Goal: Check status: Check status

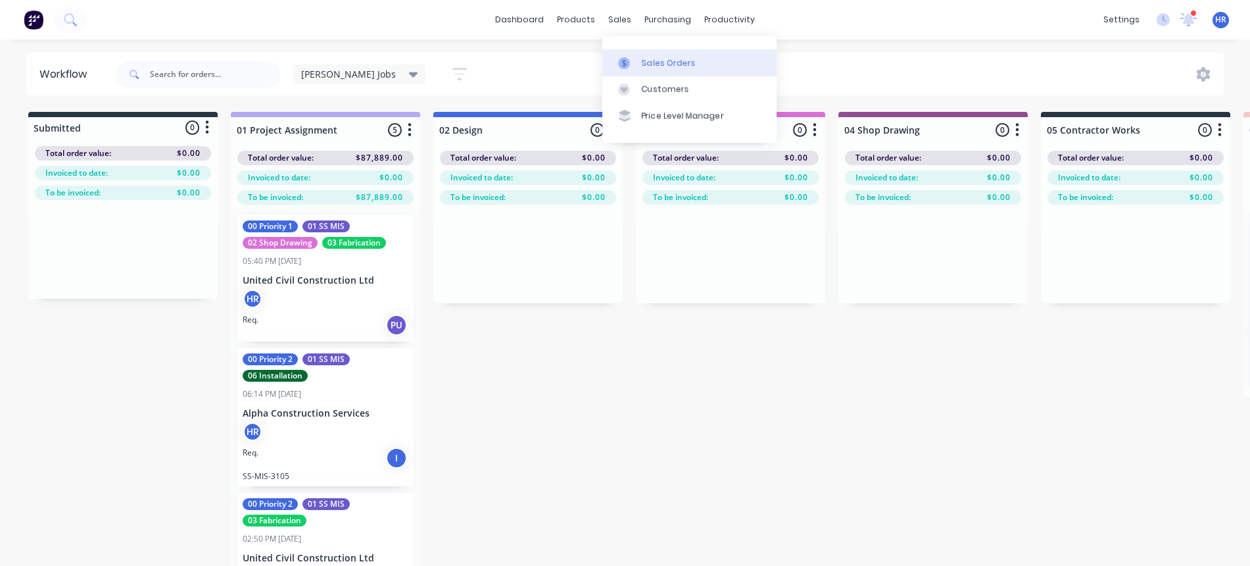
click at [648, 64] on div "Sales Orders" at bounding box center [669, 63] width 54 height 12
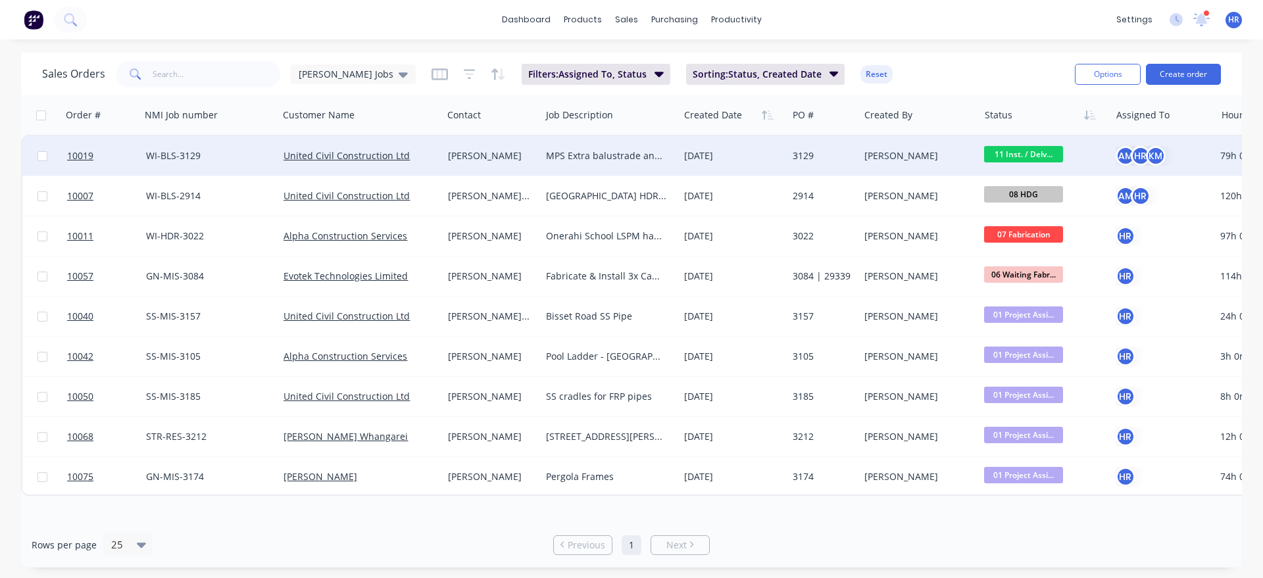
click at [479, 153] on div "[PERSON_NAME]" at bounding box center [490, 155] width 84 height 13
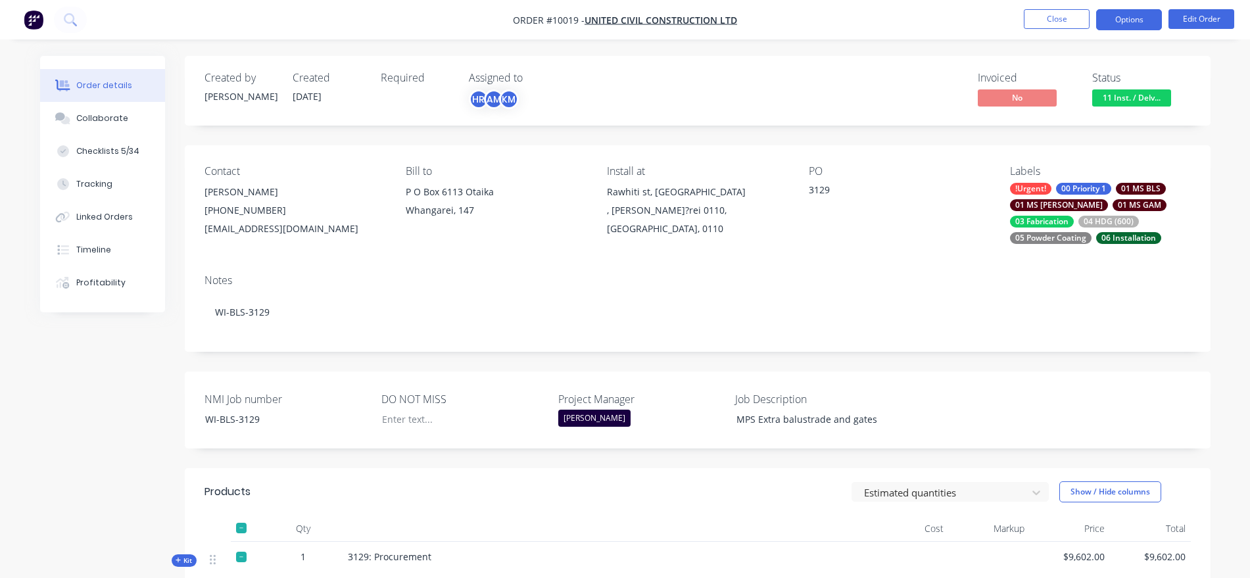
click at [1137, 15] on button "Options" at bounding box center [1129, 19] width 66 height 21
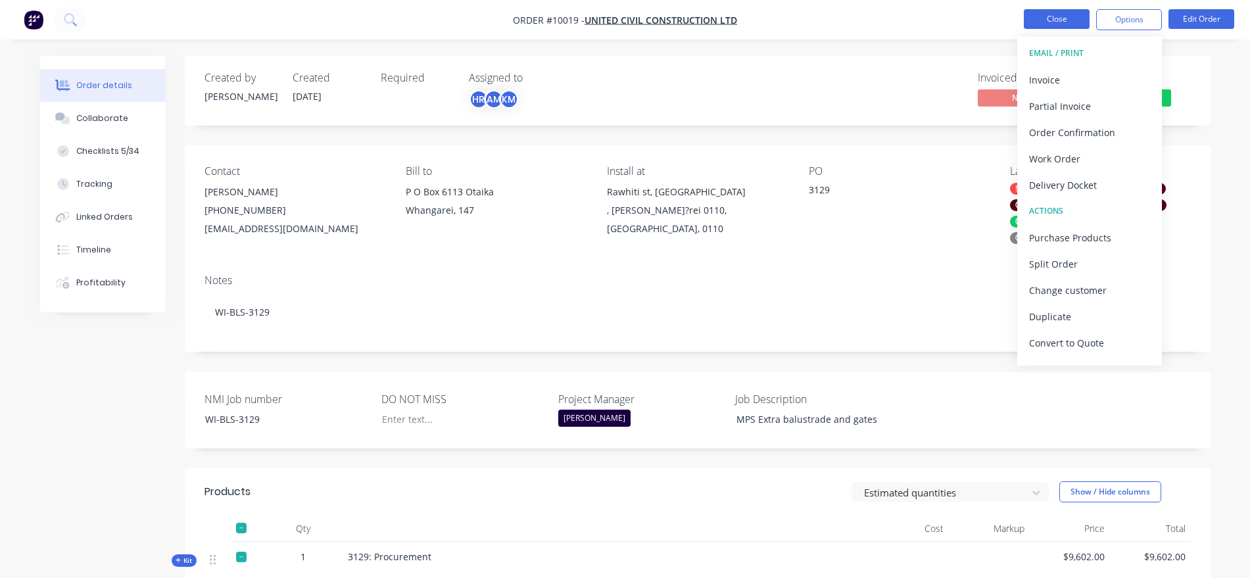
click at [1056, 21] on button "Close" at bounding box center [1057, 19] width 66 height 20
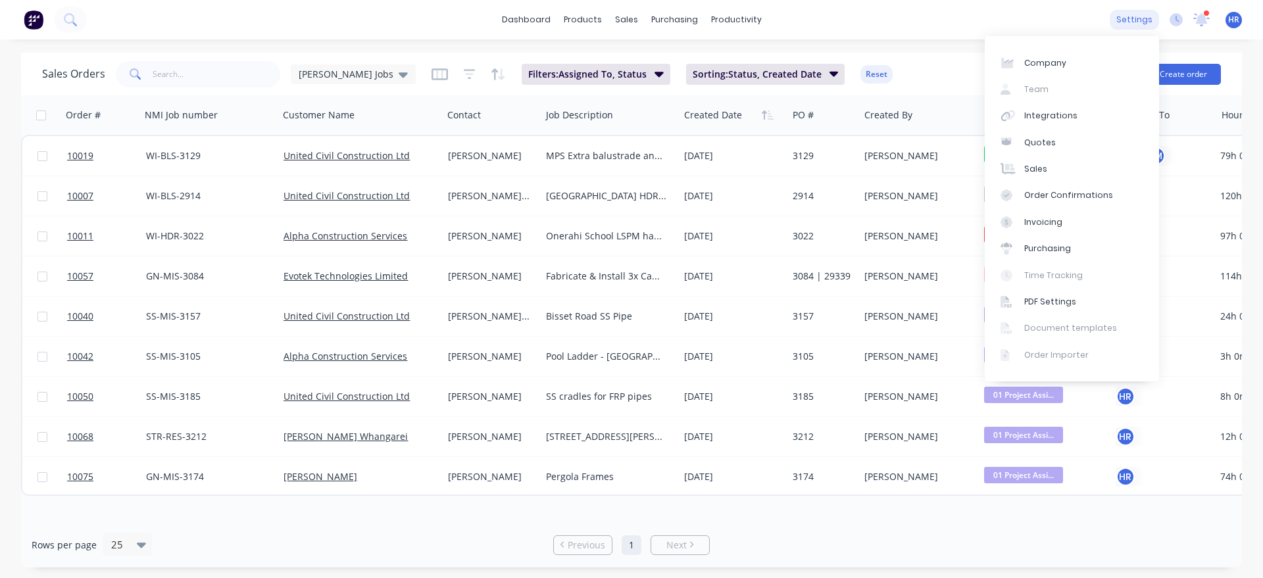
click at [1137, 16] on div "settings" at bounding box center [1134, 20] width 49 height 20
